Goal: Check status: Check status

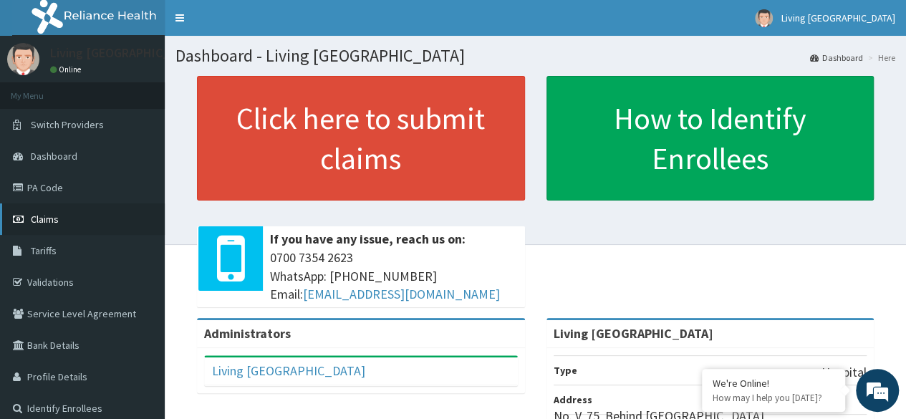
click at [51, 218] on span "Claims" at bounding box center [45, 219] width 28 height 13
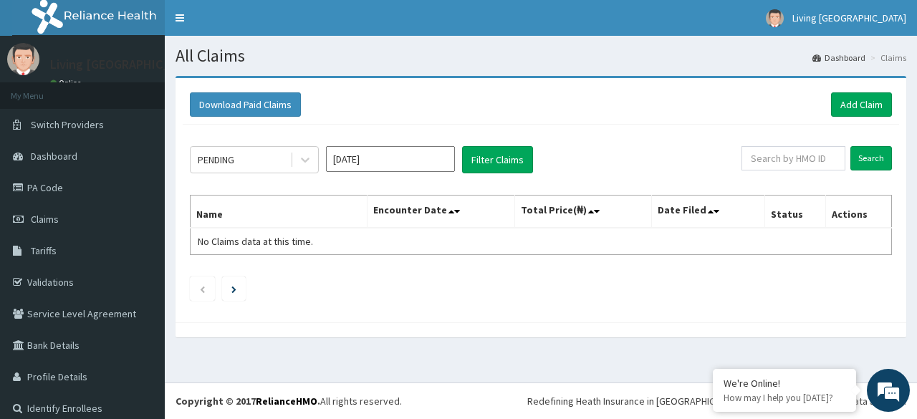
click at [374, 159] on input "[DATE]" at bounding box center [390, 159] width 129 height 26
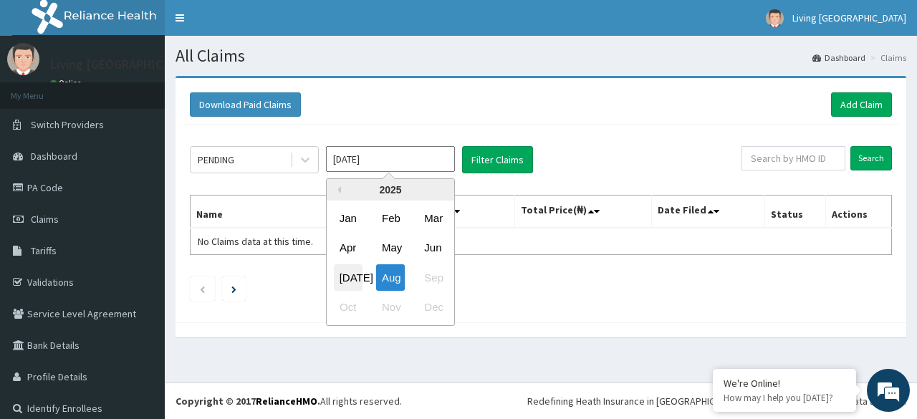
click at [350, 274] on div "[DATE]" at bounding box center [348, 277] width 29 height 27
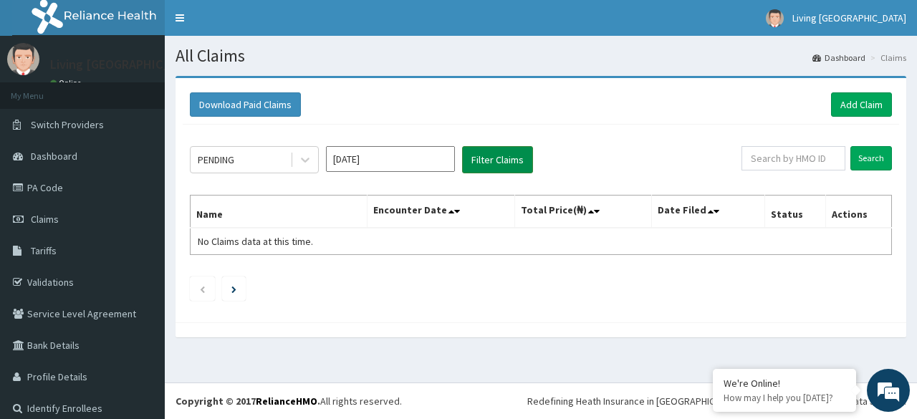
click at [483, 158] on button "Filter Claims" at bounding box center [497, 159] width 71 height 27
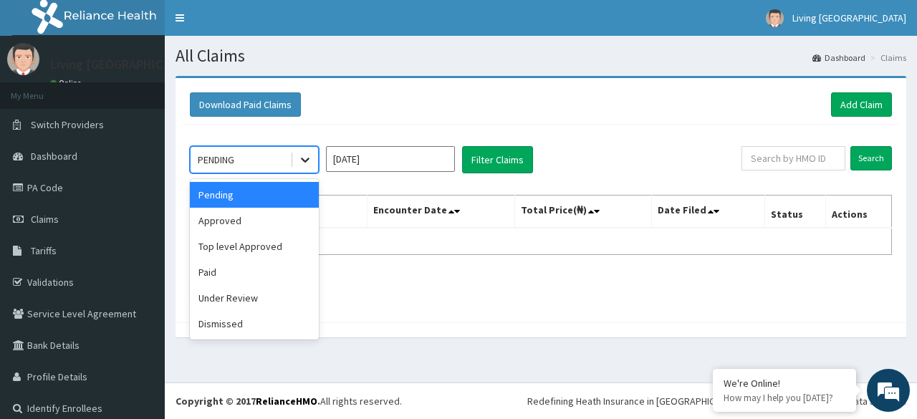
click at [304, 158] on icon at bounding box center [305, 160] width 14 height 14
click at [246, 274] on div "Paid" at bounding box center [254, 272] width 129 height 26
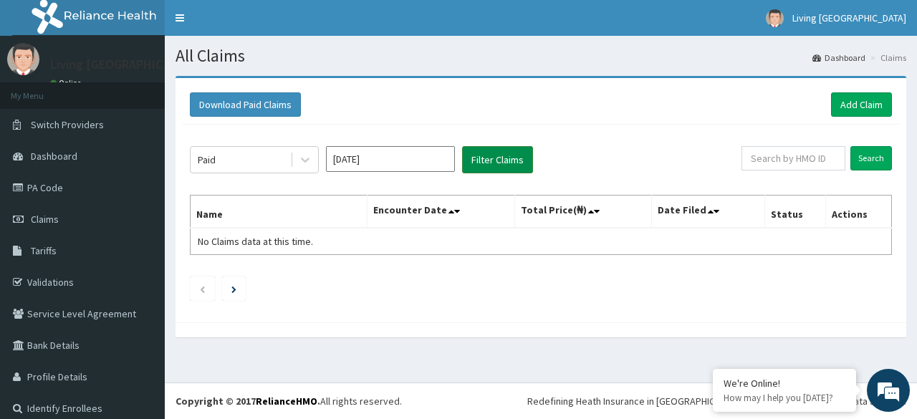
click at [496, 158] on button "Filter Claims" at bounding box center [497, 159] width 71 height 27
click at [403, 155] on input "[DATE]" at bounding box center [390, 159] width 129 height 26
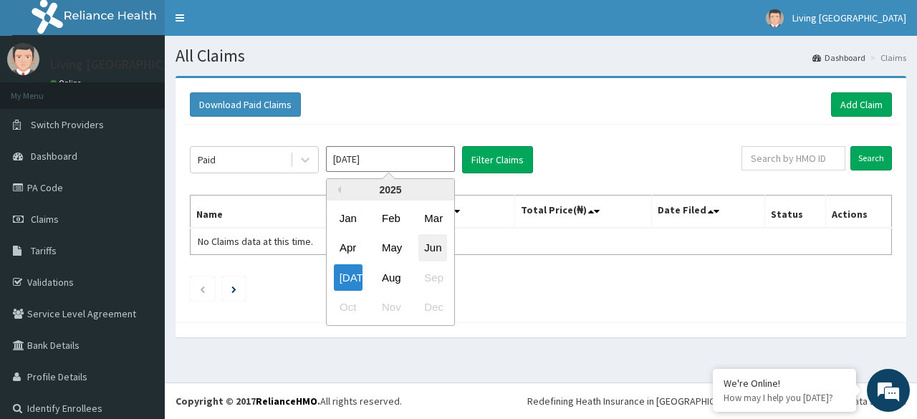
click at [436, 249] on div "Jun" at bounding box center [432, 248] width 29 height 27
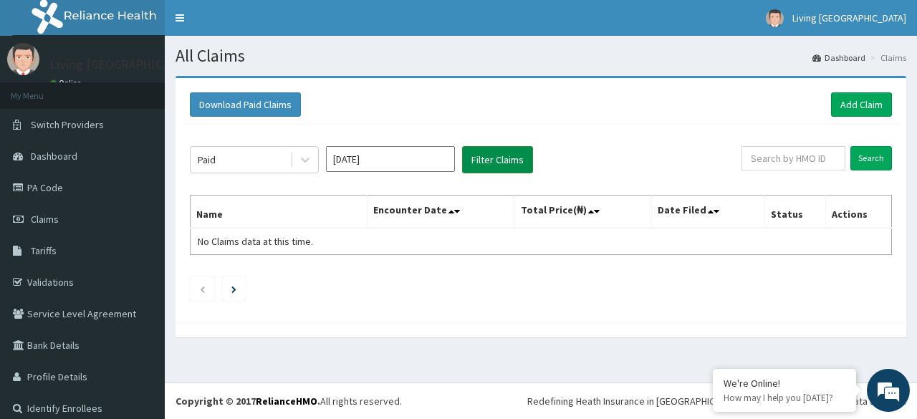
click at [497, 156] on button "Filter Claims" at bounding box center [497, 159] width 71 height 27
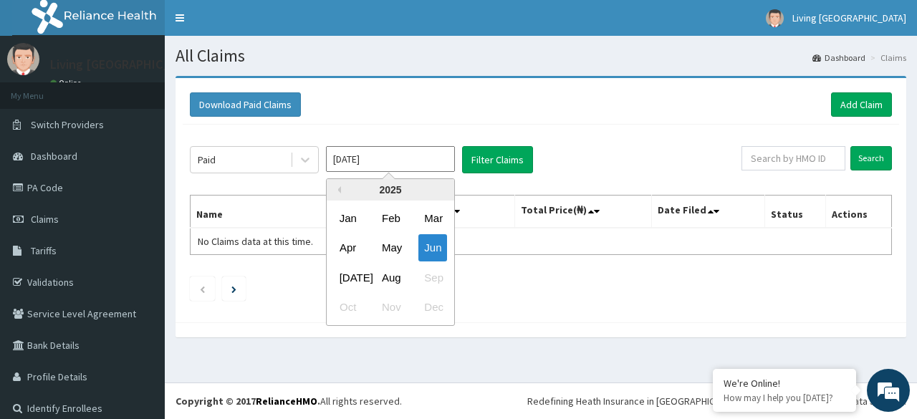
click at [428, 151] on input "[DATE]" at bounding box center [390, 159] width 129 height 26
click at [387, 249] on div "May" at bounding box center [390, 248] width 29 height 27
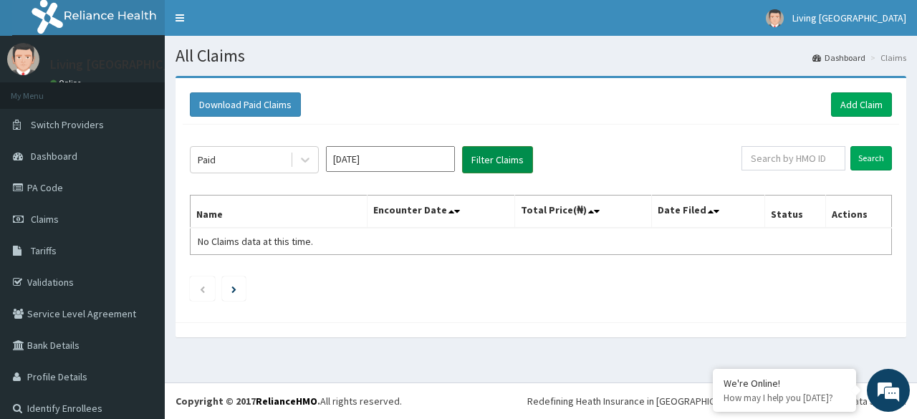
click at [482, 150] on button "Filter Claims" at bounding box center [497, 159] width 71 height 27
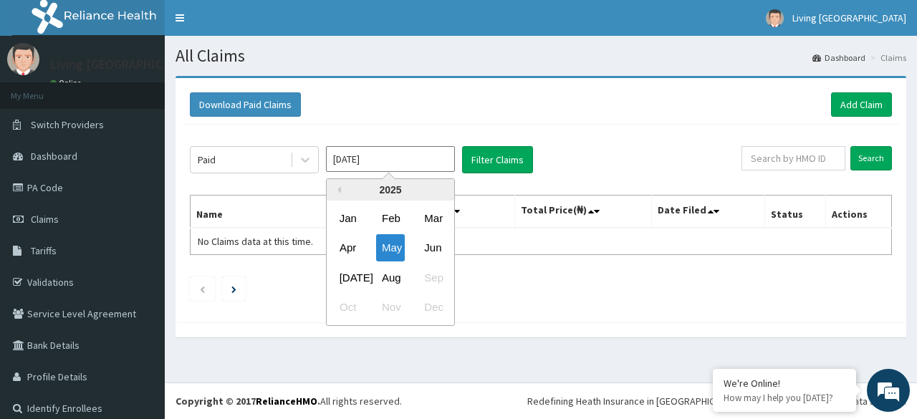
click at [400, 155] on input "[DATE]" at bounding box center [390, 159] width 129 height 26
click at [350, 246] on div "Apr" at bounding box center [348, 248] width 29 height 27
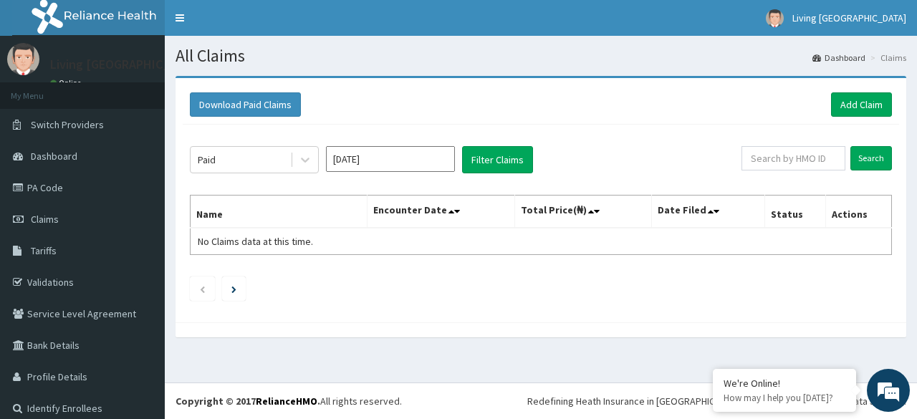
type input "[DATE]"
click at [488, 163] on button "Filter Claims" at bounding box center [497, 159] width 71 height 27
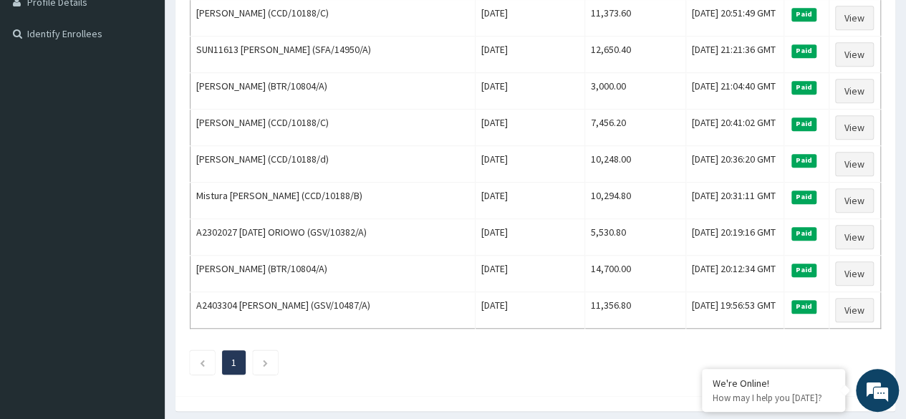
scroll to position [446, 0]
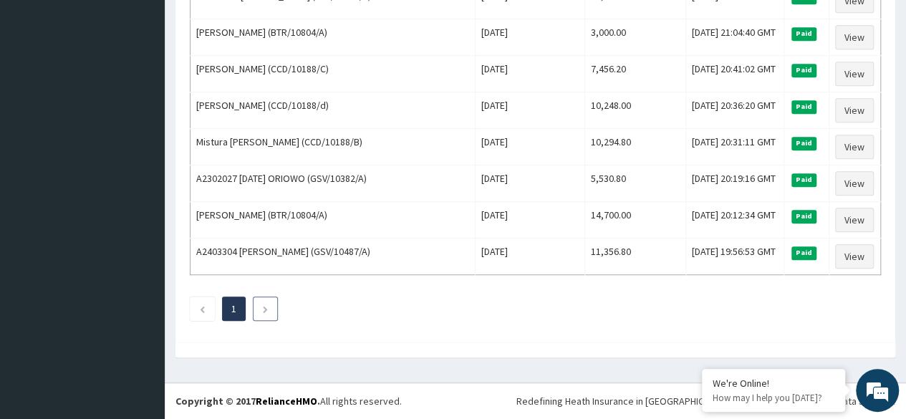
click at [268, 312] on icon "Next page" at bounding box center [265, 309] width 6 height 9
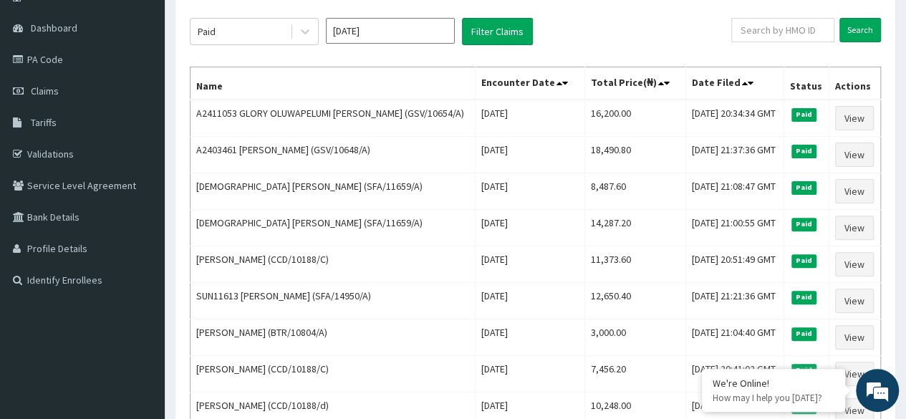
scroll to position [0, 0]
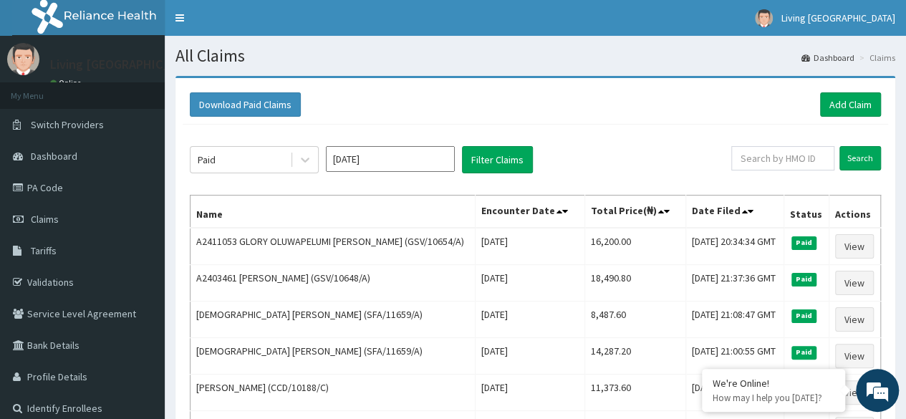
click at [387, 165] on input "[DATE]" at bounding box center [390, 159] width 129 height 26
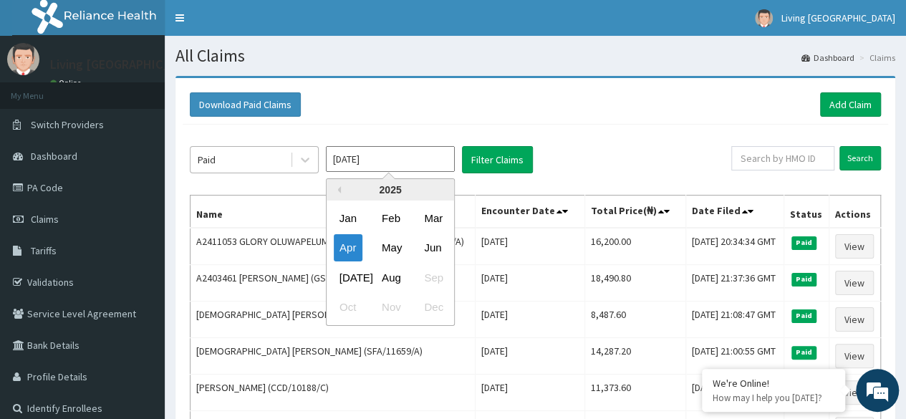
click at [249, 169] on div "Paid" at bounding box center [241, 159] width 100 height 23
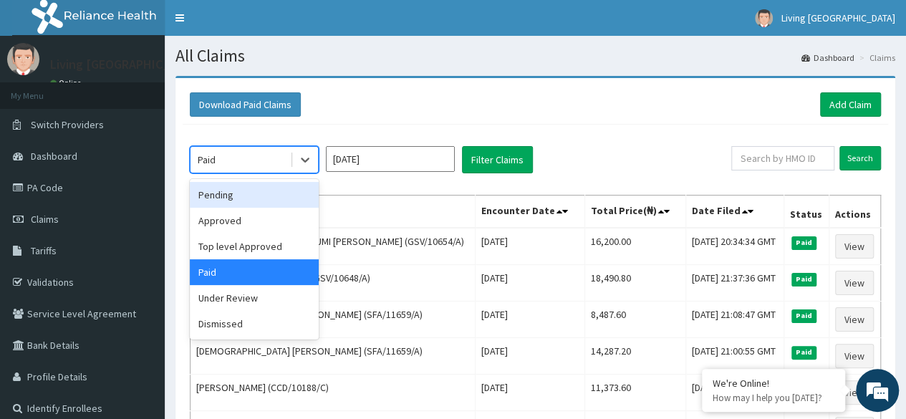
click at [244, 193] on div "Pending" at bounding box center [254, 195] width 129 height 26
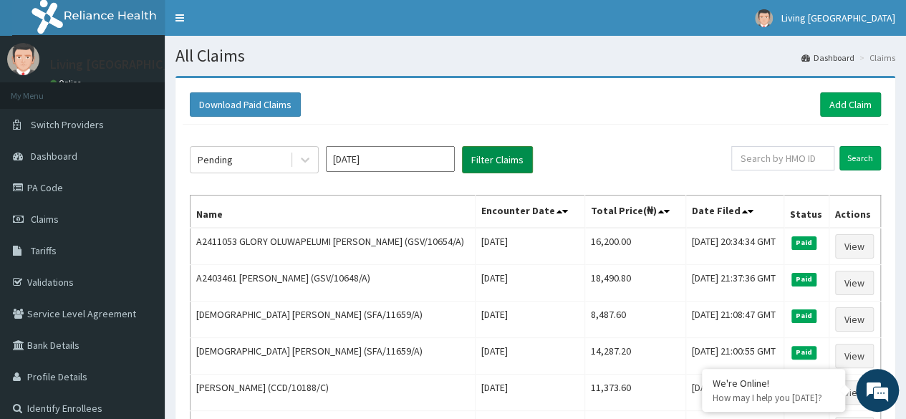
click at [481, 161] on button "Filter Claims" at bounding box center [497, 159] width 71 height 27
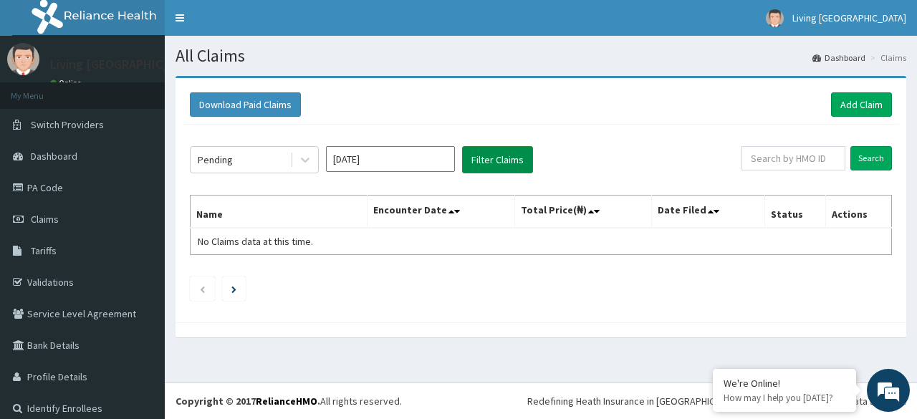
click at [481, 161] on button "Filter Claims" at bounding box center [497, 159] width 71 height 27
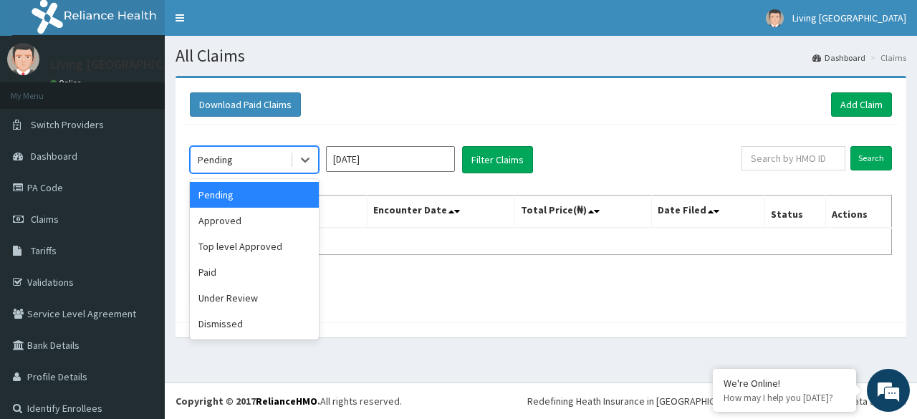
click at [275, 165] on div "Pending" at bounding box center [241, 159] width 100 height 23
click at [255, 228] on div "Approved" at bounding box center [254, 221] width 129 height 26
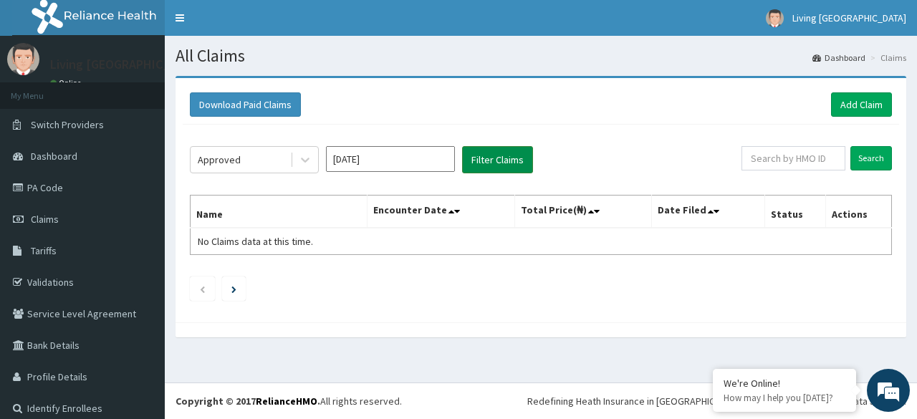
click at [482, 155] on button "Filter Claims" at bounding box center [497, 159] width 71 height 27
click at [279, 160] on div "Approved" at bounding box center [241, 159] width 100 height 23
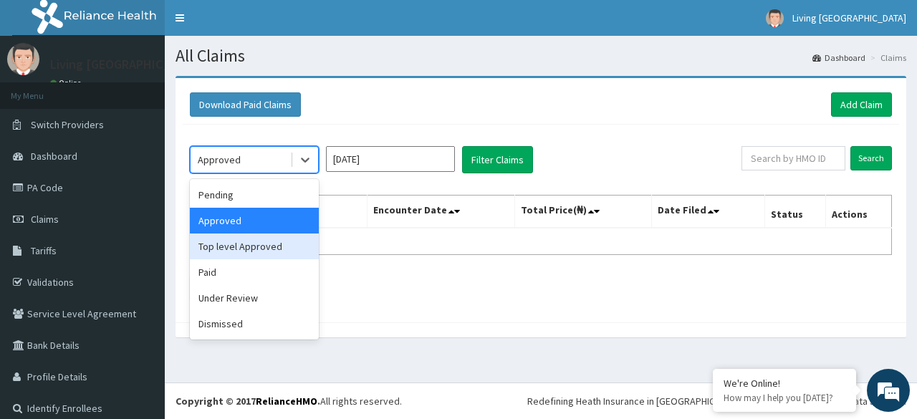
click at [254, 250] on div "Top level Approved" at bounding box center [254, 246] width 129 height 26
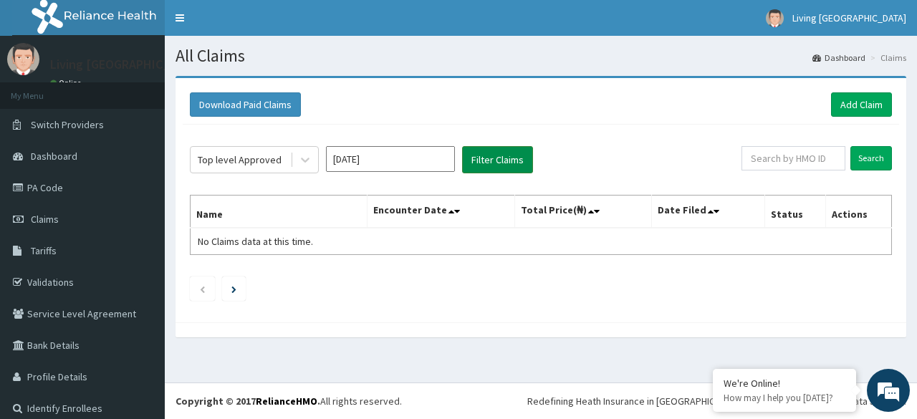
click at [510, 164] on button "Filter Claims" at bounding box center [497, 159] width 71 height 27
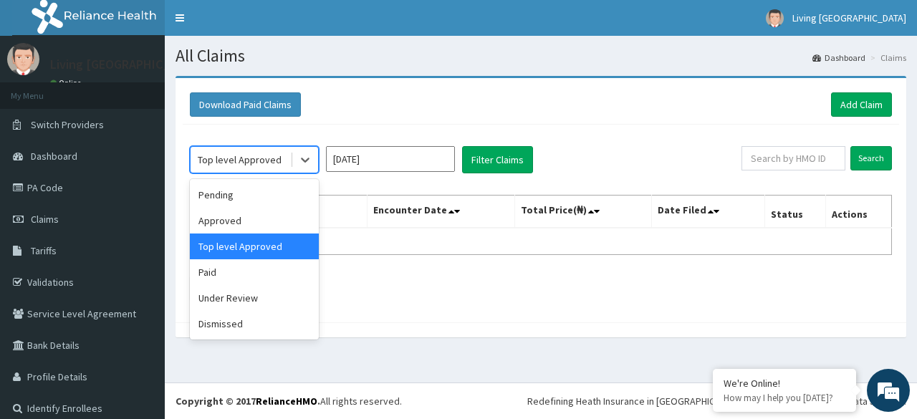
click at [286, 155] on div "Top level Approved" at bounding box center [241, 159] width 100 height 23
click at [249, 262] on div "Paid" at bounding box center [254, 272] width 129 height 26
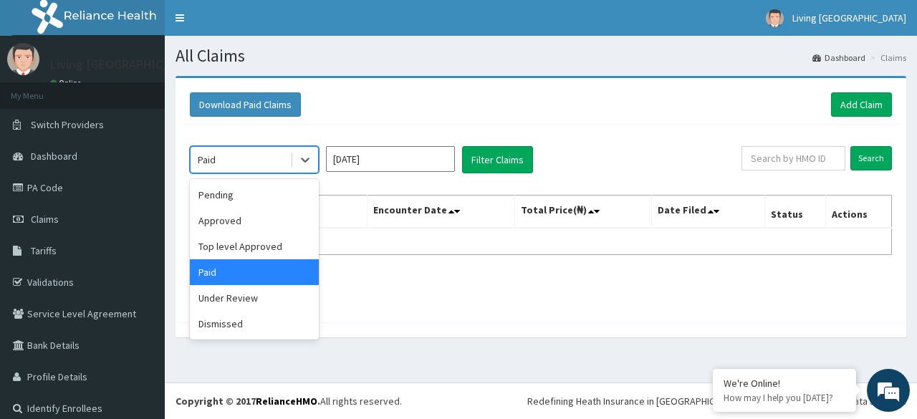
click at [241, 156] on div "Paid" at bounding box center [241, 159] width 100 height 23
click at [208, 311] on div "Dismissed" at bounding box center [254, 324] width 129 height 26
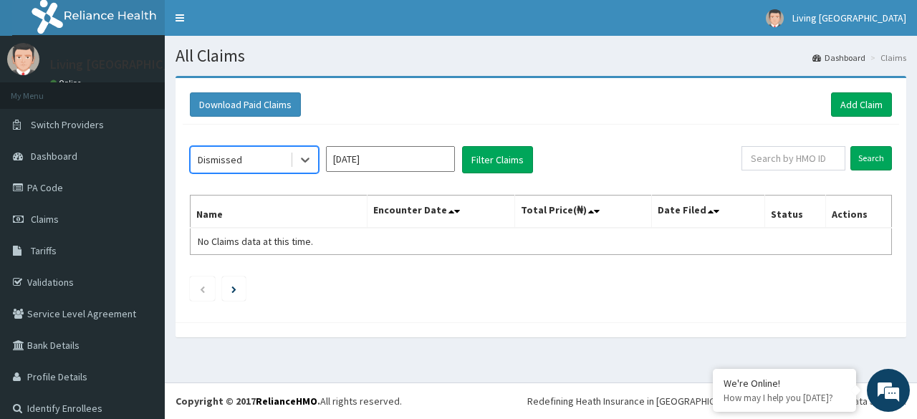
click at [246, 150] on div "Dismissed" at bounding box center [241, 159] width 100 height 23
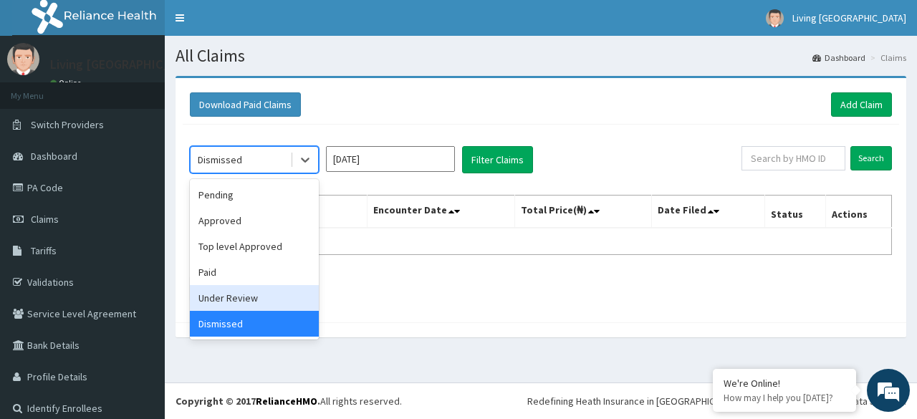
click at [239, 299] on div "Under Review" at bounding box center [254, 298] width 129 height 26
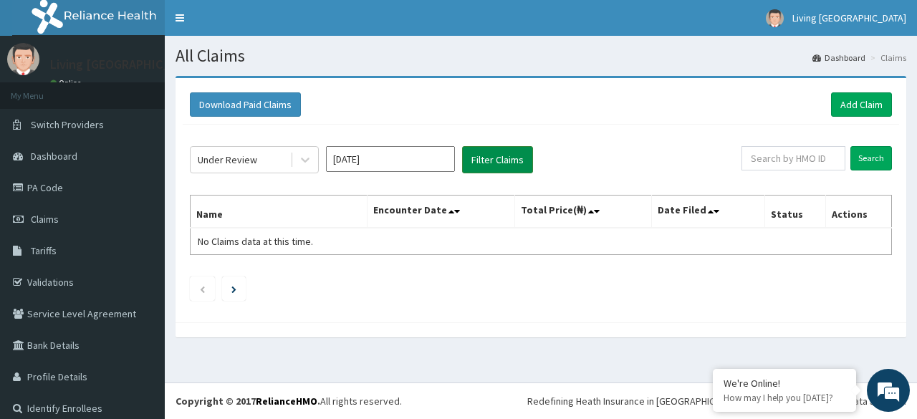
click at [497, 153] on button "Filter Claims" at bounding box center [497, 159] width 71 height 27
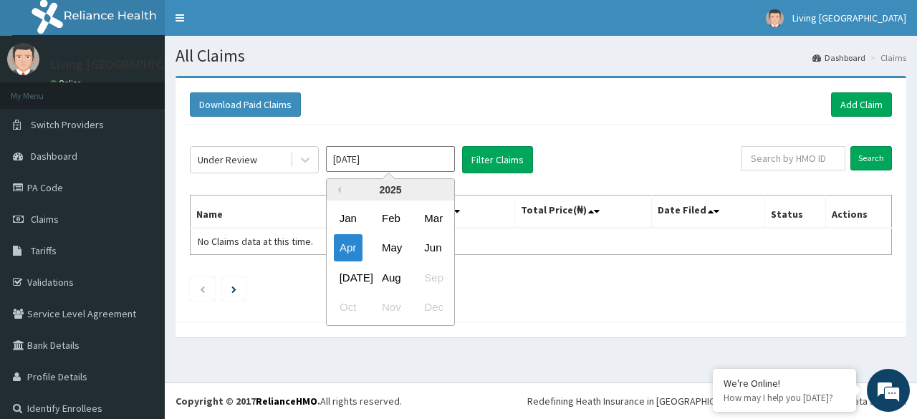
click at [393, 158] on input "[DATE]" at bounding box center [390, 159] width 129 height 26
click at [340, 246] on div "Apr" at bounding box center [348, 248] width 29 height 27
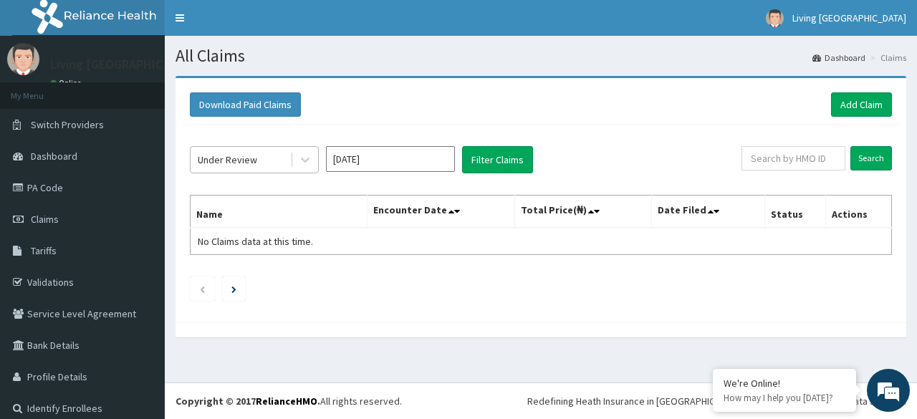
click at [281, 155] on div "Under Review" at bounding box center [241, 159] width 100 height 23
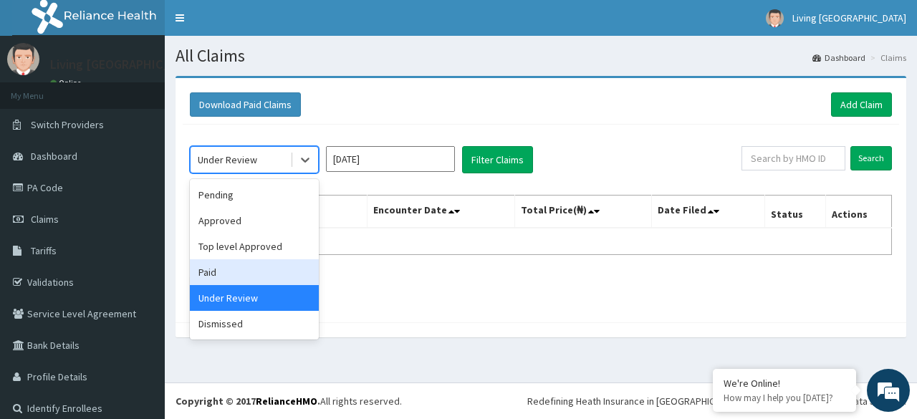
click at [240, 283] on div "Paid" at bounding box center [254, 272] width 129 height 26
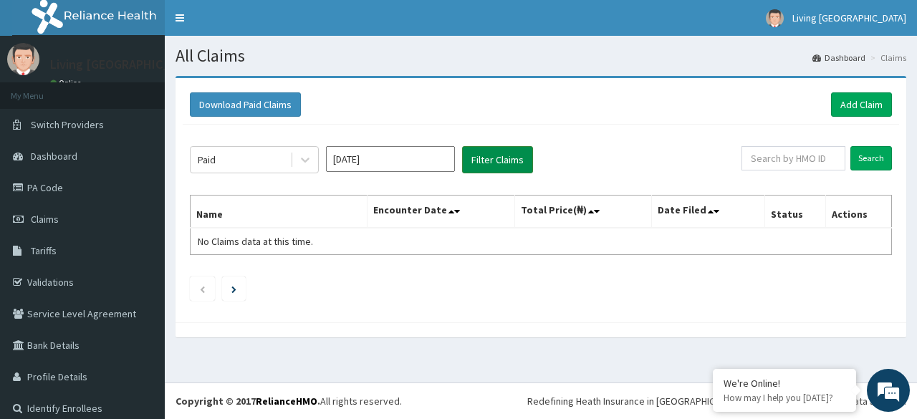
click at [492, 161] on button "Filter Claims" at bounding box center [497, 159] width 71 height 27
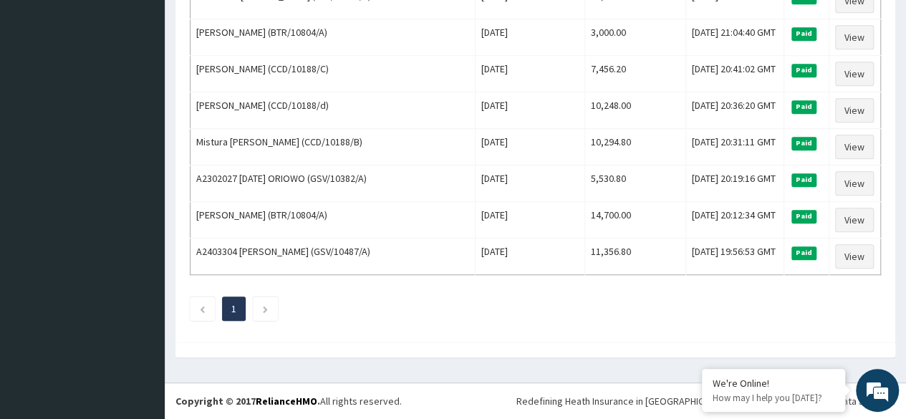
scroll to position [80, 0]
